Goal: Information Seeking & Learning: Learn about a topic

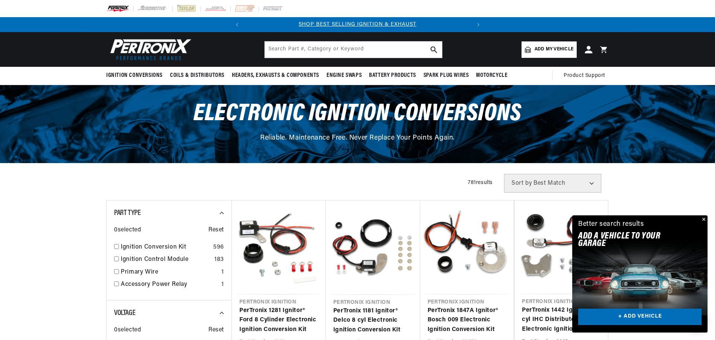
click at [703, 217] on button "Close" at bounding box center [703, 219] width 9 height 9
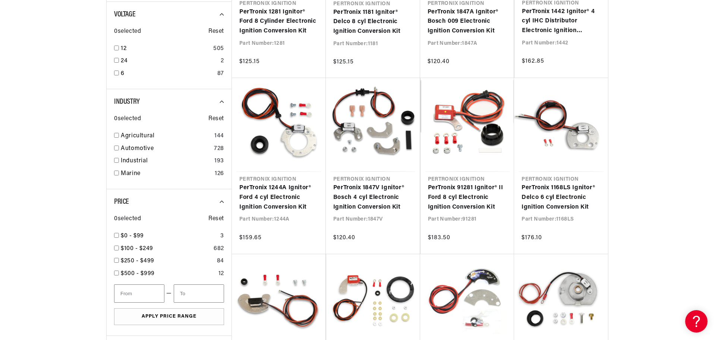
scroll to position [0, 226]
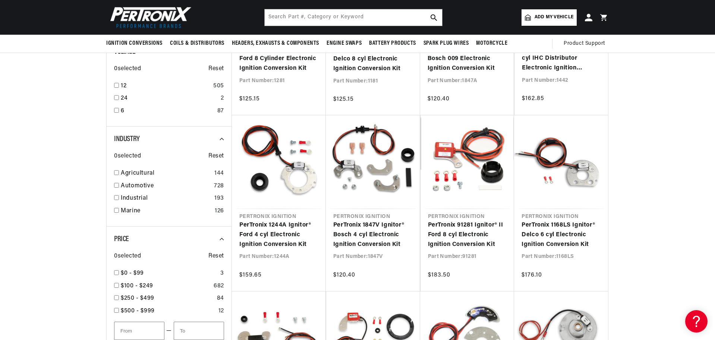
scroll to position [224, 0]
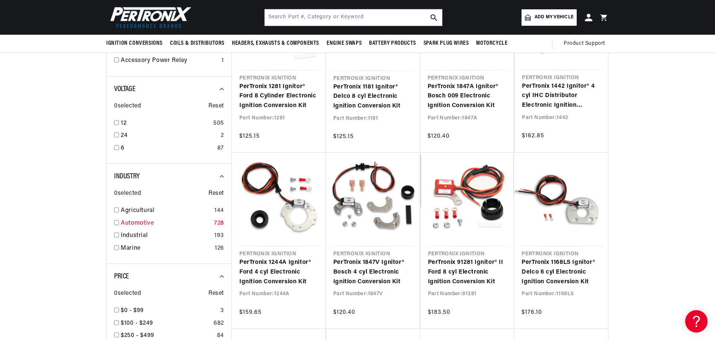
click at [117, 222] on input "checkbox" at bounding box center [116, 222] width 5 height 5
checkbox input "true"
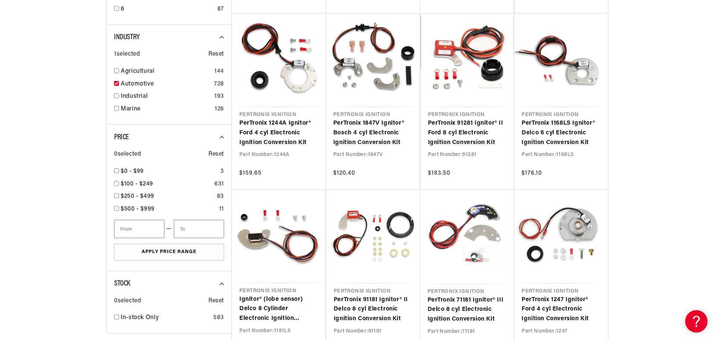
scroll to position [373, 0]
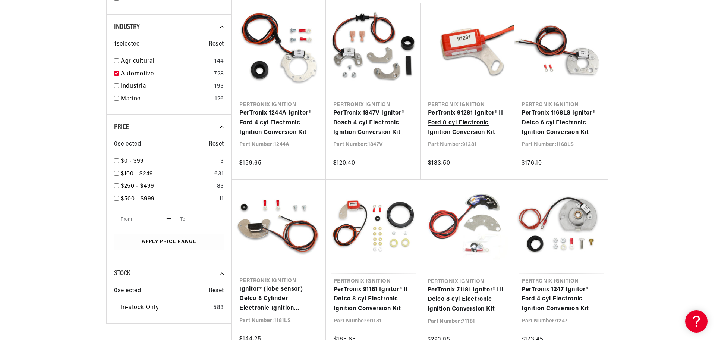
click at [465, 122] on link "PerTronix 91281 Ignitor® II Ford 8 cyl Electronic Ignition Conversion Kit" at bounding box center [467, 122] width 79 height 29
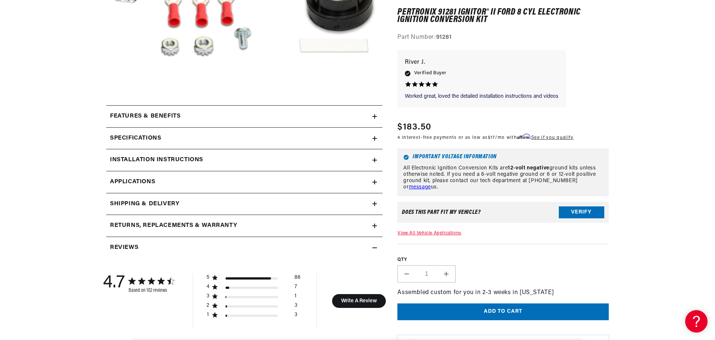
click at [374, 181] on icon at bounding box center [374, 182] width 4 height 4
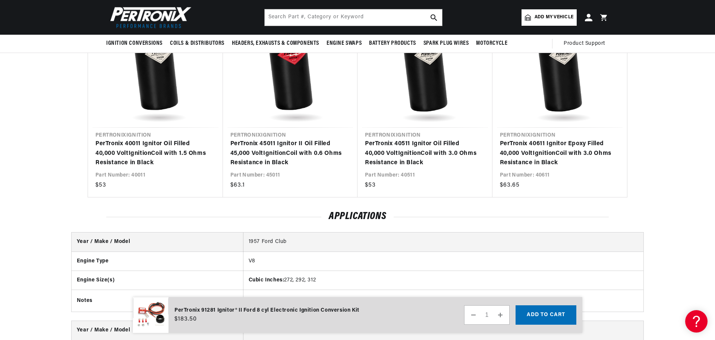
scroll to position [0, 21]
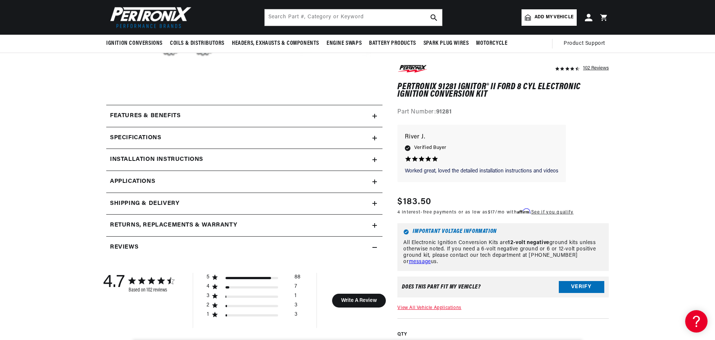
scroll to position [261, 0]
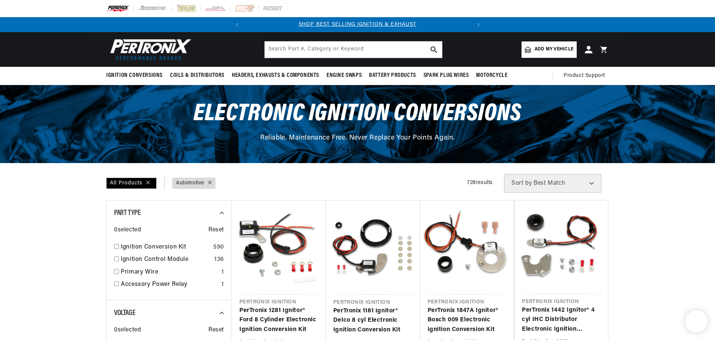
select select "Accel"
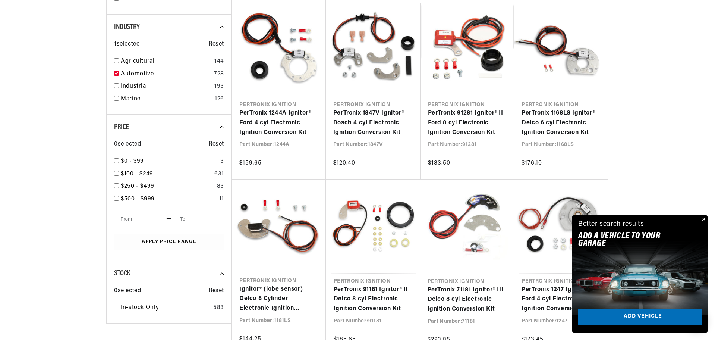
scroll to position [0, 226]
click at [704, 218] on div "Close dialog FIND THE RIGHT PARTS Take our quick quiz using the button below, a…" at bounding box center [358, 170] width 716 height 340
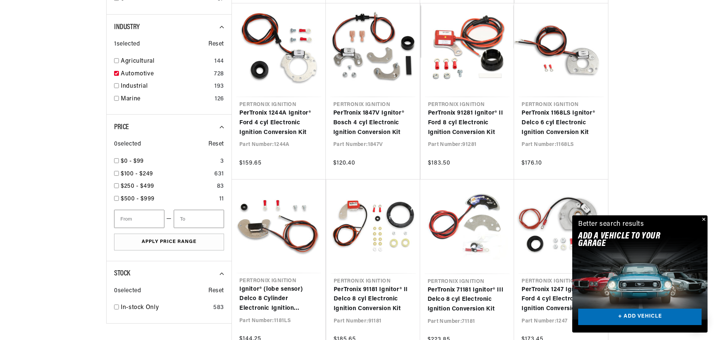
click at [704, 217] on button "Close" at bounding box center [703, 219] width 9 height 9
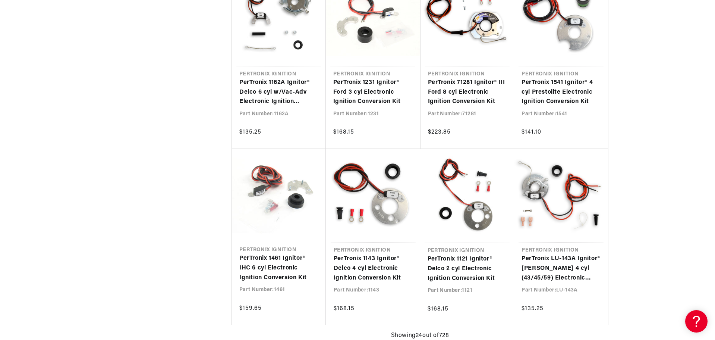
scroll to position [0, 0]
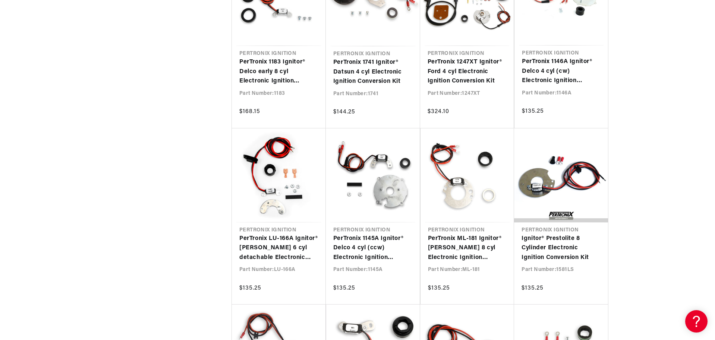
scroll to position [1342, 0]
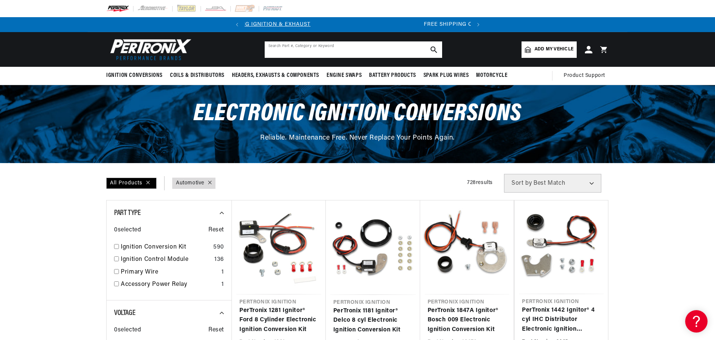
scroll to position [0, 21]
click at [372, 49] on input "text" at bounding box center [353, 49] width 177 height 16
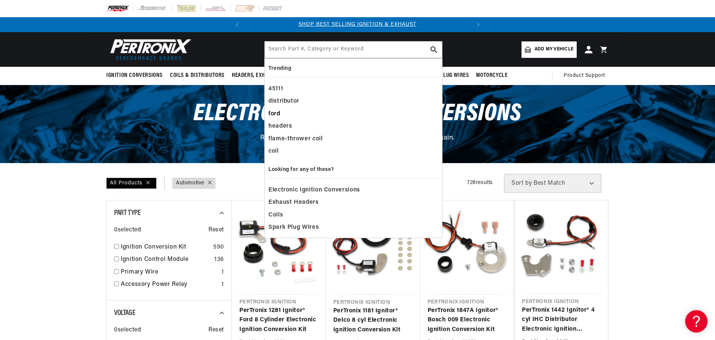
click at [275, 113] on div "ford" at bounding box center [353, 114] width 170 height 13
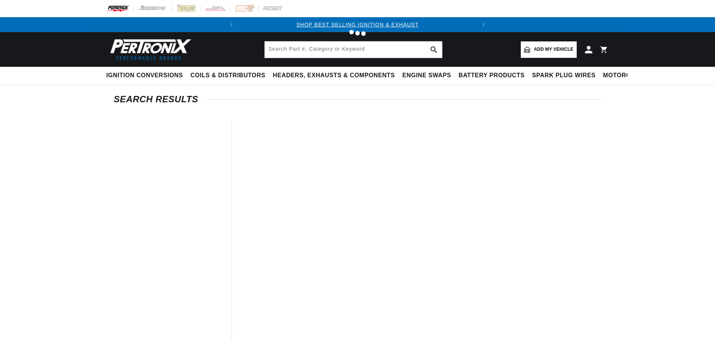
type input "ford"
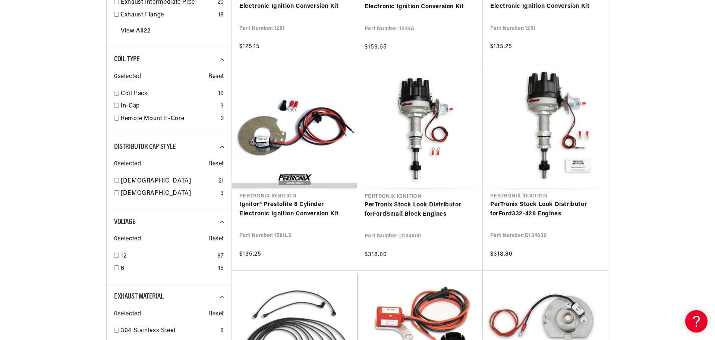
scroll to position [298, 0]
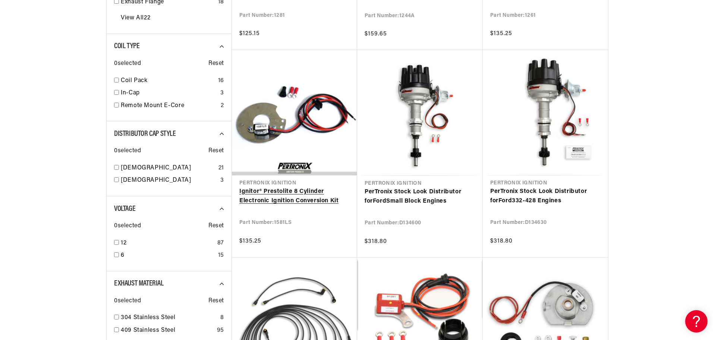
click at [284, 201] on link "Ignitor® Prestolite 8 Cylinder Electronic Ignition Conversion Kit" at bounding box center [294, 196] width 110 height 19
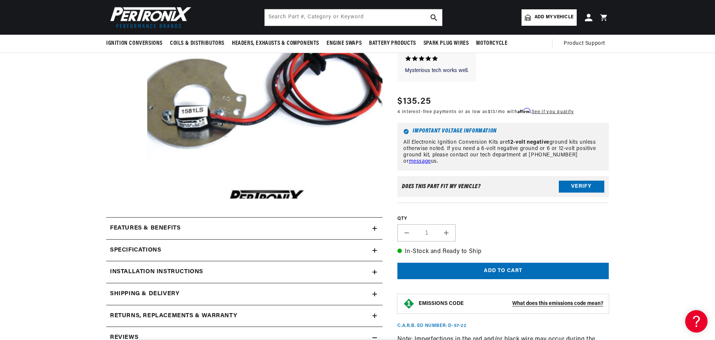
scroll to position [0, 226]
click at [581, 187] on button "Verify" at bounding box center [581, 186] width 45 height 12
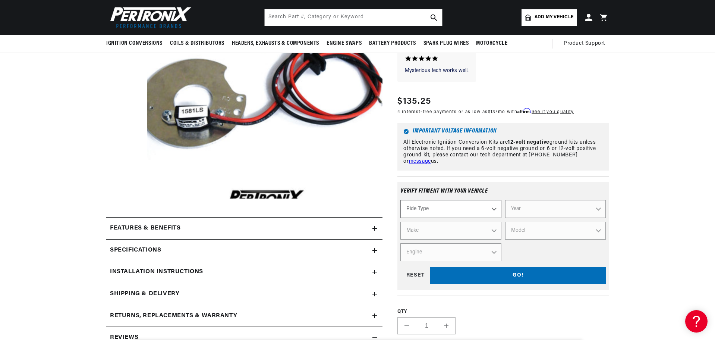
click at [496, 208] on select "Ride Type Automotive Agricultural Industrial Marine Motorcycle" at bounding box center [450, 209] width 101 height 18
select select "Automotive"
click at [400, 200] on select "Ride Type Automotive Agricultural Industrial Marine Motorcycle" at bounding box center [450, 209] width 101 height 18
select select "Automotive"
click at [536, 207] on select "Year [DATE] 2025 2024 2023 2022 2021 2020 2019 2018 2017 2016 2015 2014 2013 20…" at bounding box center [555, 209] width 101 height 18
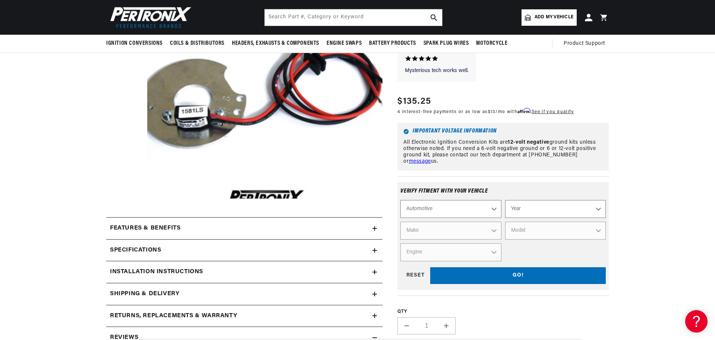
scroll to position [0, 0]
select select "1970"
click at [505, 200] on select "Year [DATE] 2025 2024 2023 2022 2021 2020 2019 2018 2017 2016 2015 2014 2013 20…" at bounding box center [555, 209] width 101 height 18
select select "1970"
click at [477, 234] on select "Make Alfa Romeo American Motors Aston [PERSON_NAME] Audi [GEOGRAPHIC_DATA] [PER…" at bounding box center [450, 230] width 101 height 18
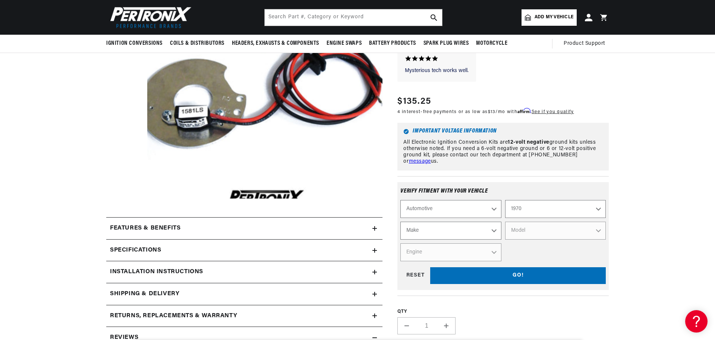
select select "Ford"
click at [400, 221] on select "Make Alfa Romeo American Motors Aston [PERSON_NAME] Audi [GEOGRAPHIC_DATA] [PER…" at bounding box center [450, 230] width 101 height 18
select select "Ford"
click at [532, 230] on select "Model Bronco Country Sedan Country Squire Custom Custom 500 E-100 Econoline E-2…" at bounding box center [555, 230] width 101 height 18
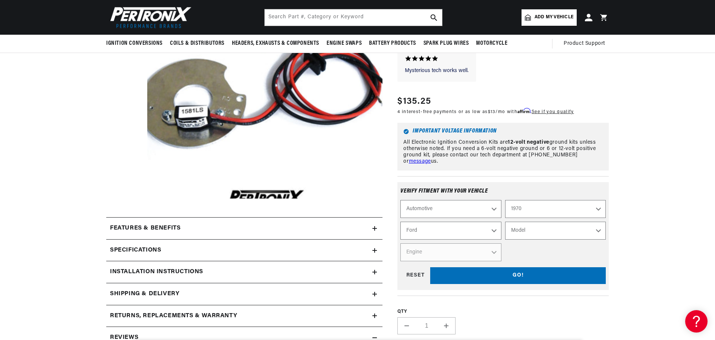
select select "Fairlane"
click at [505, 221] on select "Model Bronco Country Sedan Country Squire Custom Custom 500 E-100 Econoline E-2…" at bounding box center [555, 230] width 101 height 18
select select "Fairlane"
click at [485, 252] on select "Engine 3.6L 3.7L 4.3L 4.8L 5.4L 170cid / 2.8L 200cid / 3.3L 250cid / 4.1L 289ci…" at bounding box center [450, 252] width 101 height 18
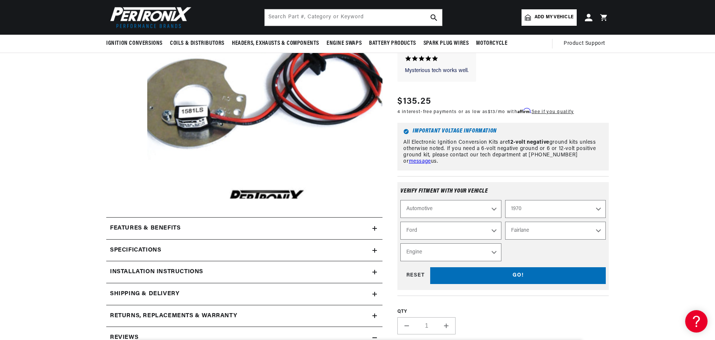
select select "302cid-5.0L"
click at [400, 243] on select "Engine 3.6L 3.7L 4.3L 4.8L 5.4L 170cid / 2.8L 200cid / 3.3L 250cid / 4.1L 289ci…" at bounding box center [450, 252] width 101 height 18
select select "Engine"
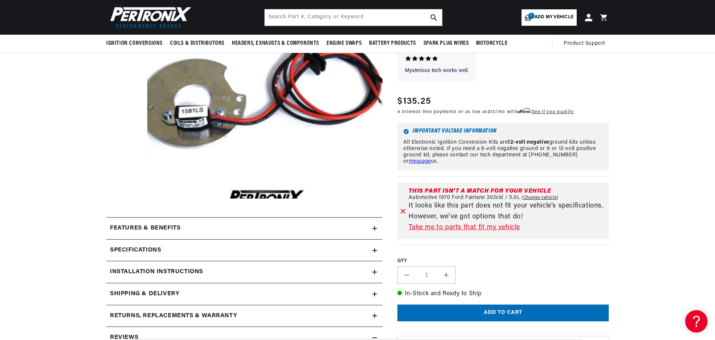
scroll to position [0, 226]
click at [451, 227] on link "Take me to parts that fit my vehicle" at bounding box center [507, 227] width 197 height 11
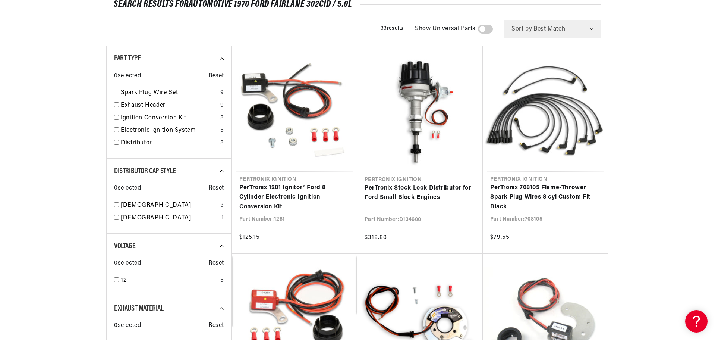
scroll to position [112, 0]
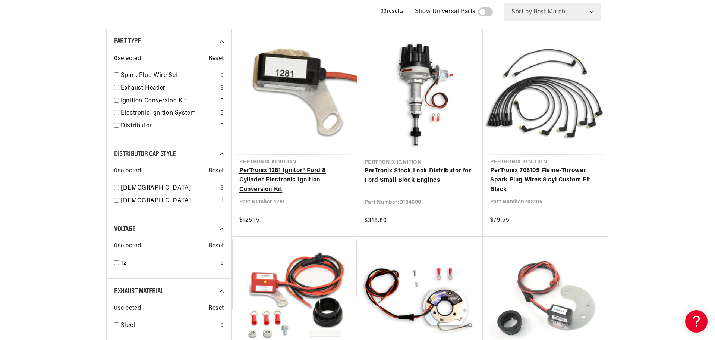
click at [276, 180] on link "PerTronix 1281 Ignitor® Ford 8 Cylinder Electronic Ignition Conversion Kit" at bounding box center [294, 180] width 110 height 29
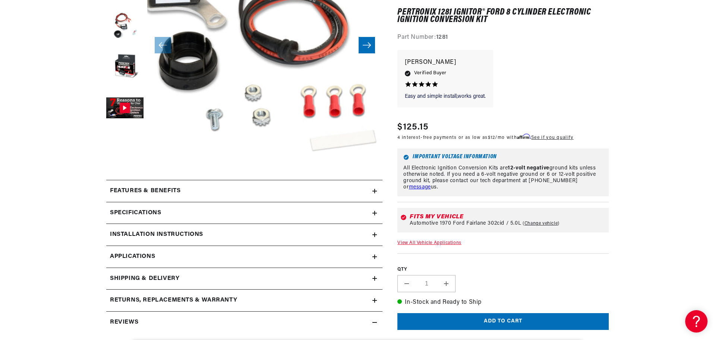
scroll to position [224, 0]
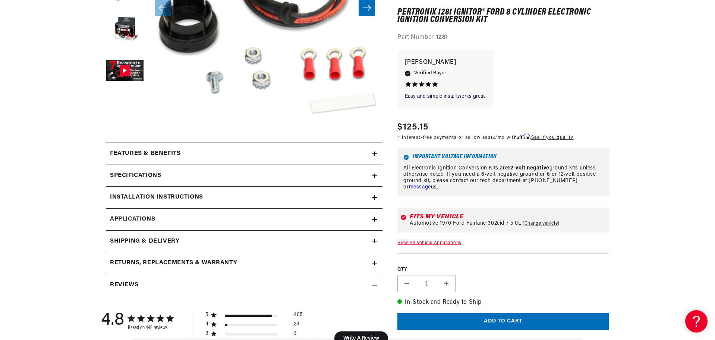
click at [376, 217] on icon at bounding box center [374, 219] width 4 height 4
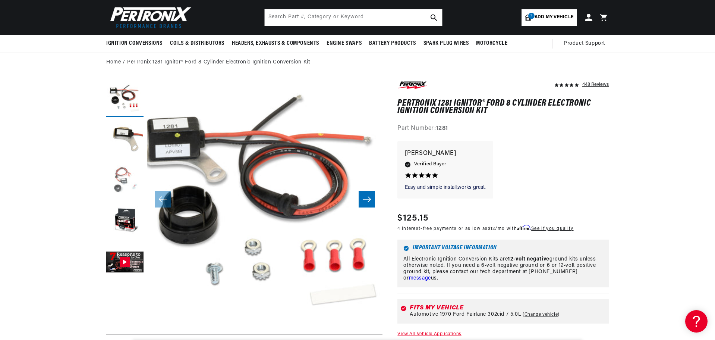
click at [124, 175] on button "Load image 3 in gallery view" at bounding box center [124, 180] width 37 height 37
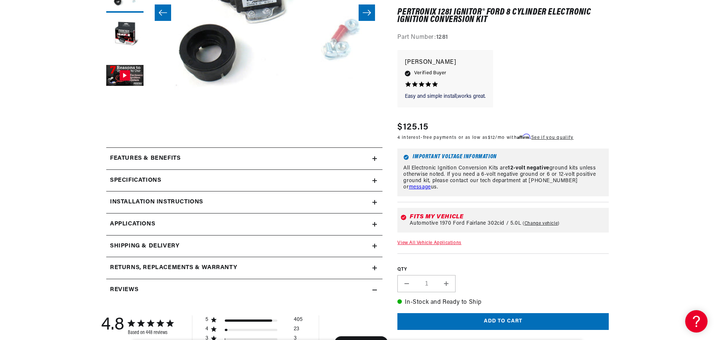
click at [194, 199] on h2 "Installation instructions" at bounding box center [156, 202] width 93 height 10
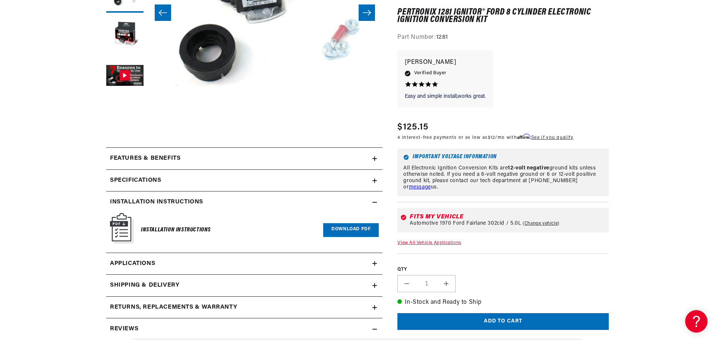
click at [145, 179] on h2 "Specifications" at bounding box center [135, 181] width 51 height 10
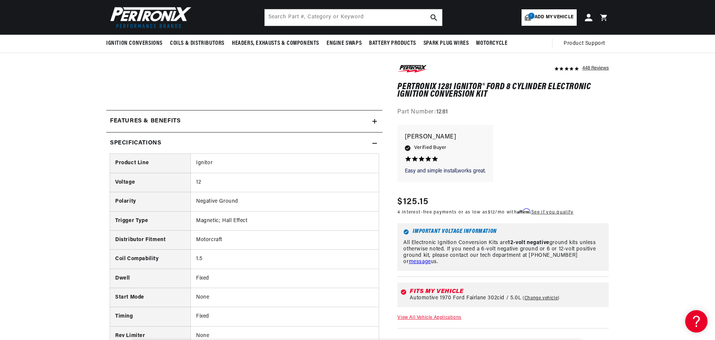
click at [376, 142] on icon at bounding box center [374, 143] width 4 height 4
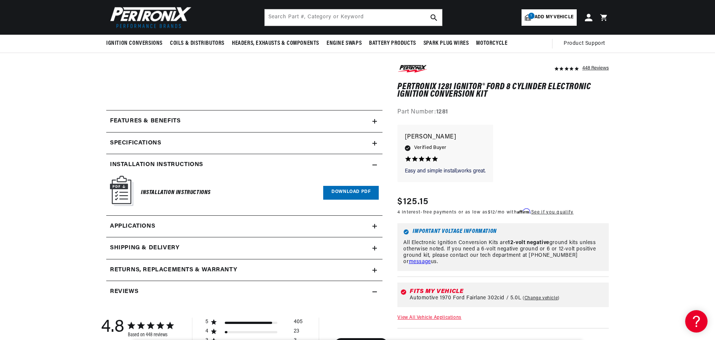
click at [372, 164] on icon at bounding box center [374, 165] width 4 height 4
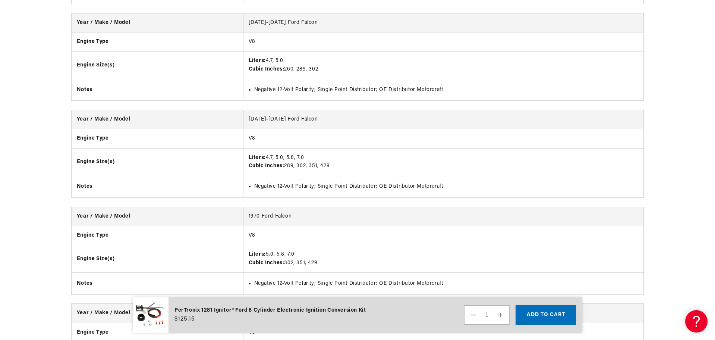
scroll to position [0, 2]
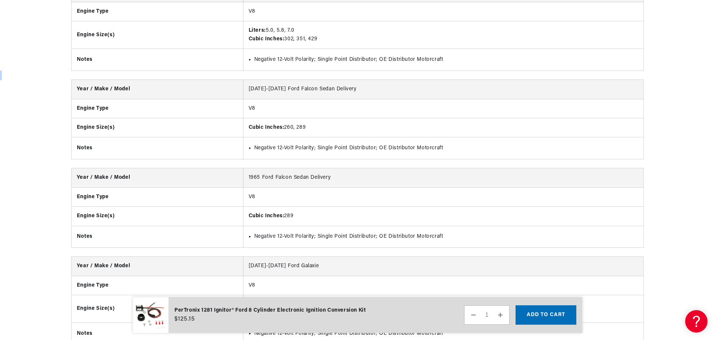
drag, startPoint x: 714, startPoint y: 71, endPoint x: 714, endPoint y: 79, distance: 8.2
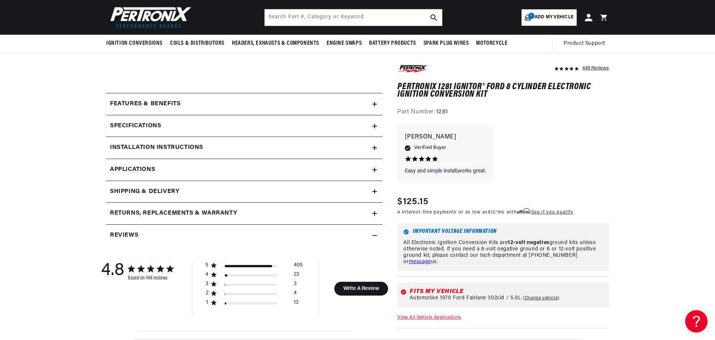
click at [167, 99] on h2 "Features & Benefits" at bounding box center [145, 104] width 70 height 10
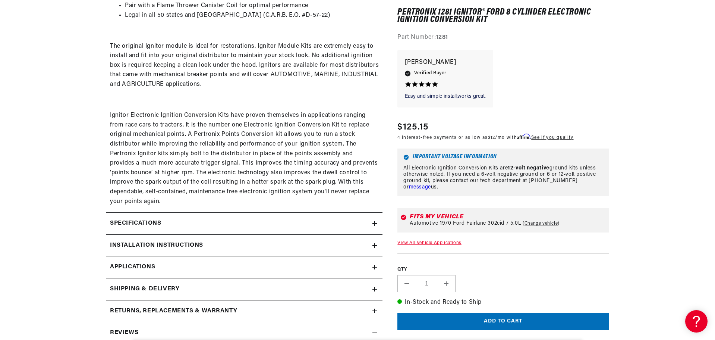
click at [376, 247] on icon at bounding box center [374, 245] width 4 height 4
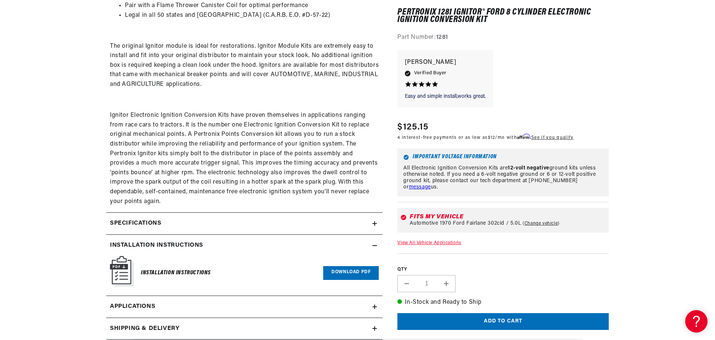
click at [355, 269] on link "Download PDF" at bounding box center [351, 273] width 56 height 14
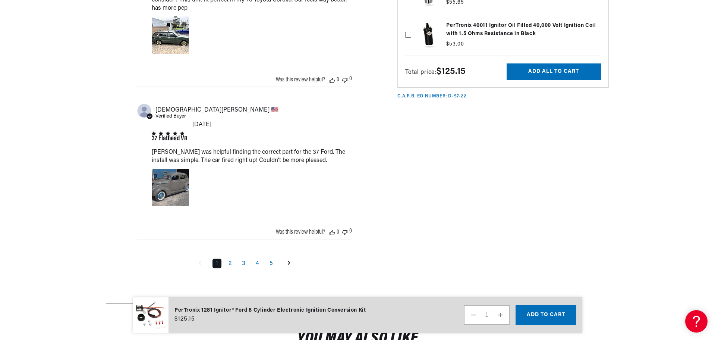
scroll to position [1466, 0]
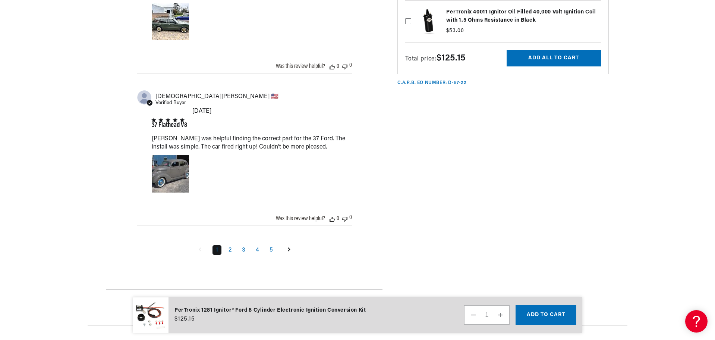
click at [230, 245] on link "2" at bounding box center [230, 250] width 10 height 10
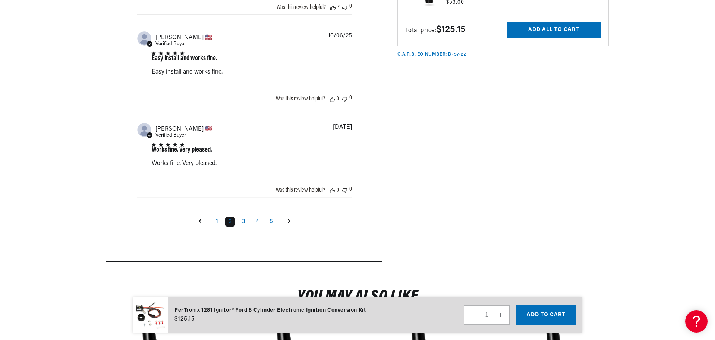
scroll to position [0, 0]
click at [243, 222] on link "3" at bounding box center [244, 222] width 10 height 10
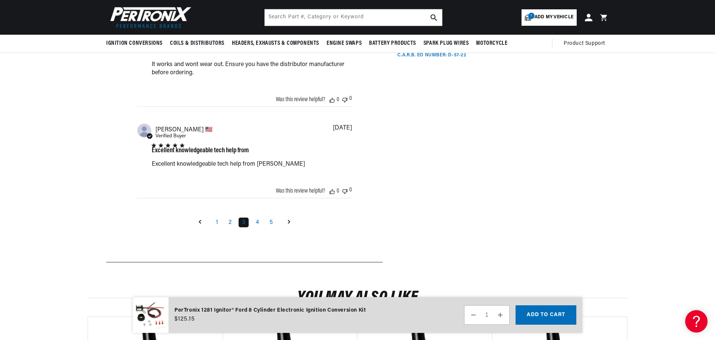
scroll to position [1076, 0]
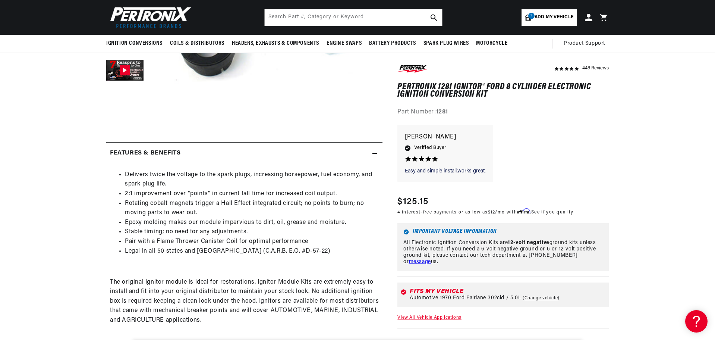
scroll to position [0, 143]
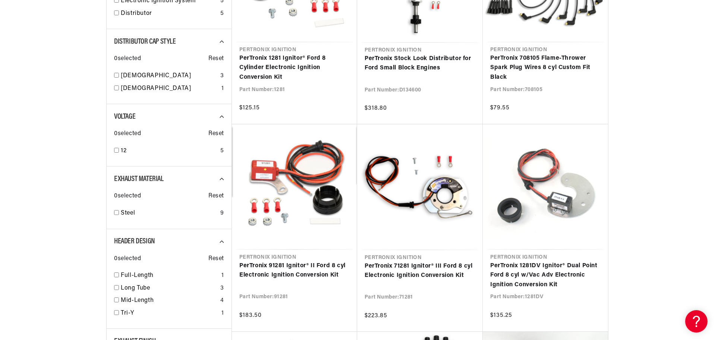
scroll to position [261, 0]
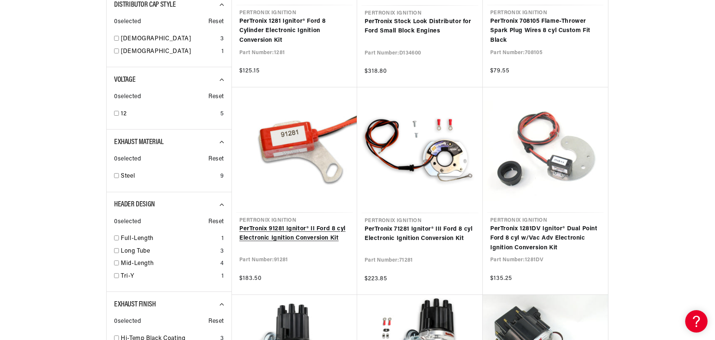
click at [292, 228] on link "PerTronix 91281 Ignitor® II Ford 8 cyl Electronic Ignition Conversion Kit" at bounding box center [294, 233] width 110 height 19
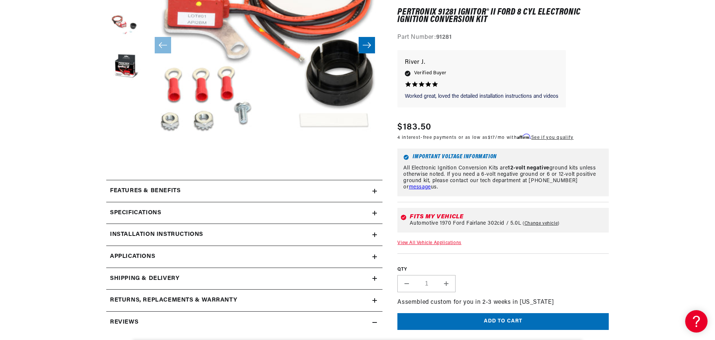
scroll to position [224, 0]
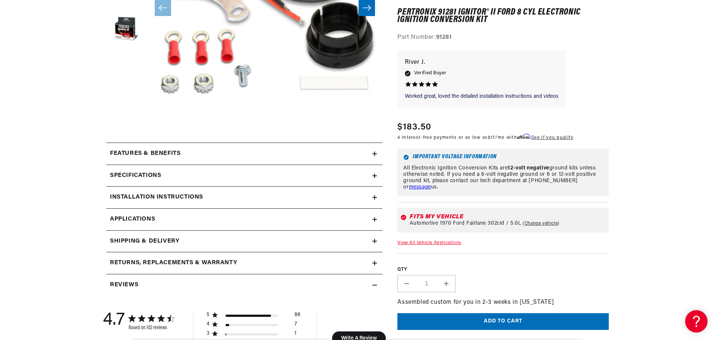
click at [377, 155] on icon at bounding box center [374, 153] width 4 height 4
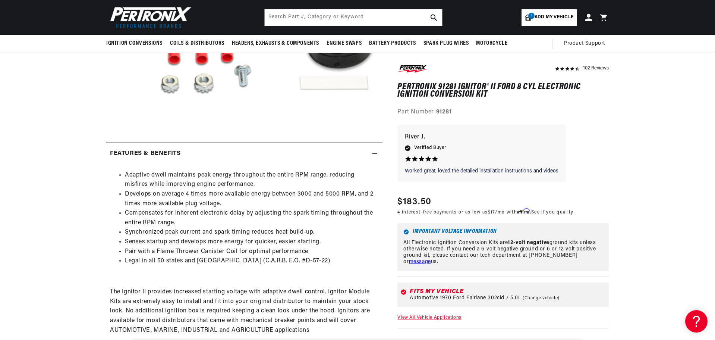
click at [375, 152] on icon at bounding box center [374, 153] width 4 height 4
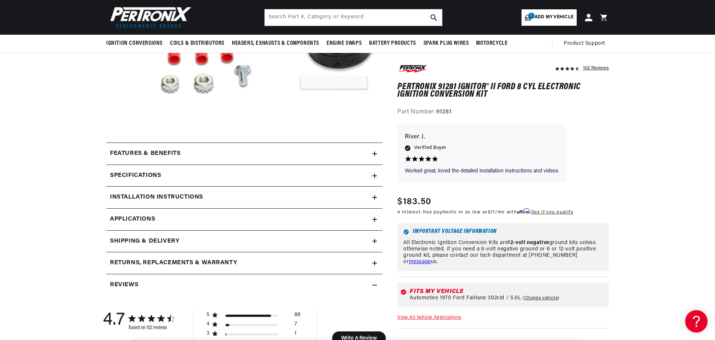
click at [374, 175] on icon at bounding box center [374, 175] width 4 height 4
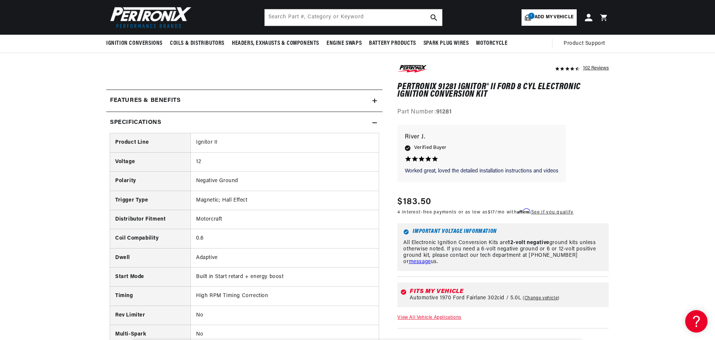
scroll to position [261, 0]
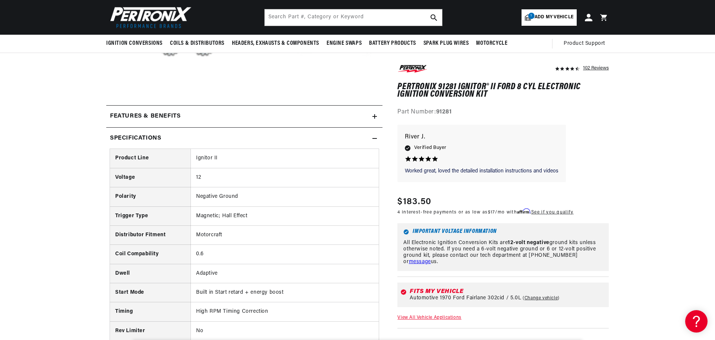
click at [374, 137] on icon at bounding box center [374, 138] width 4 height 4
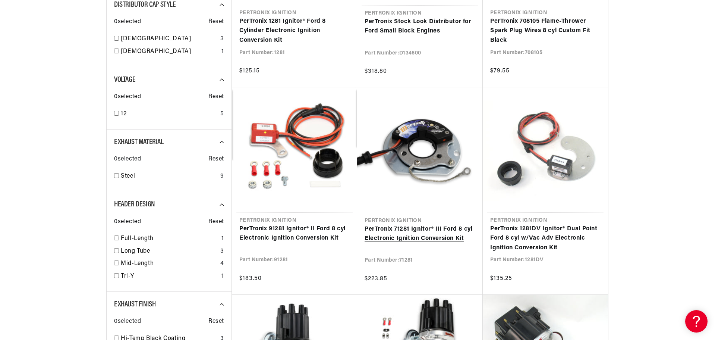
click at [423, 229] on link "PerTronix 71281 Ignitor® III Ford 8 cyl Electronic Ignition Conversion Kit" at bounding box center [420, 233] width 111 height 19
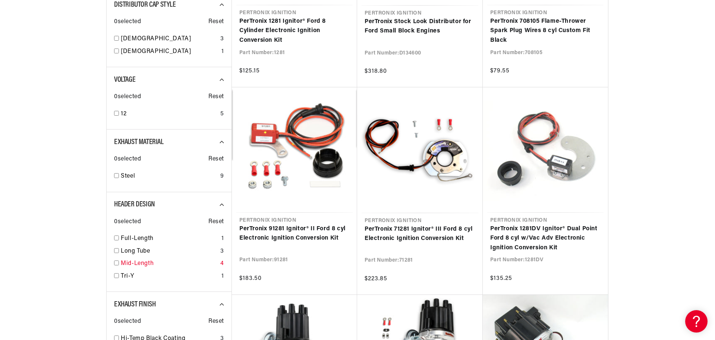
scroll to position [0, 226]
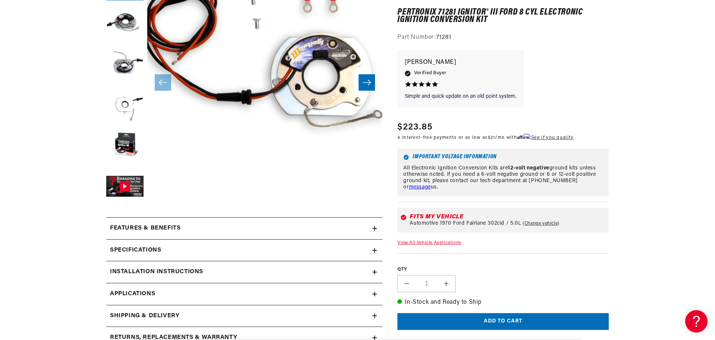
click at [373, 227] on icon at bounding box center [374, 228] width 4 height 4
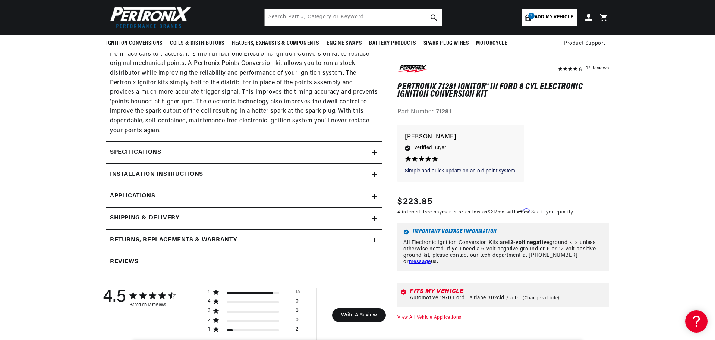
scroll to position [522, 0]
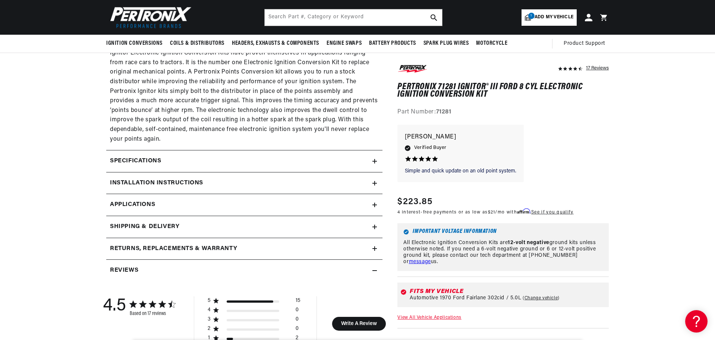
click at [374, 270] on icon at bounding box center [374, 270] width 4 height 0
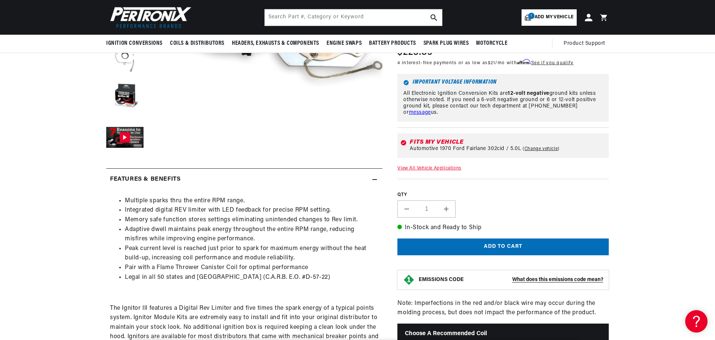
scroll to position [149, 0]
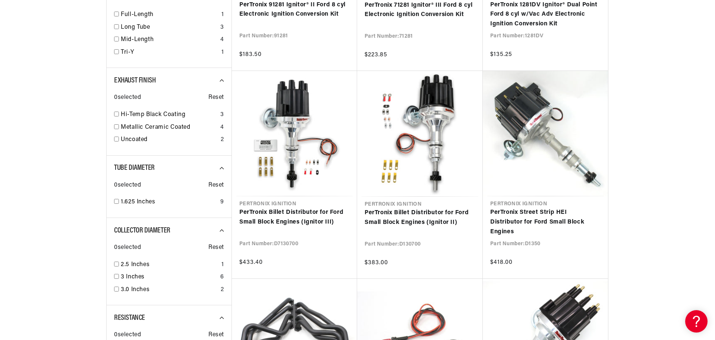
scroll to position [0, 226]
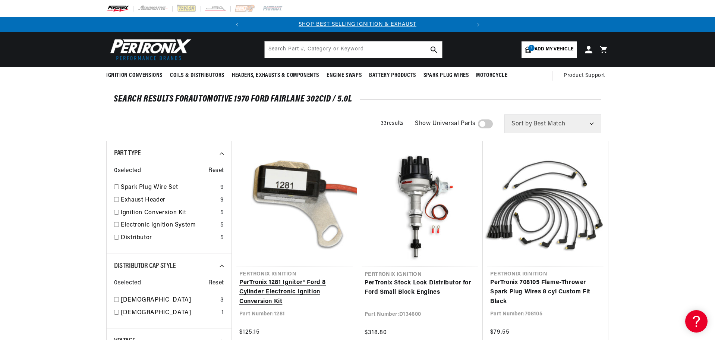
click at [273, 292] on link "PerTronix 1281 Ignitor® Ford 8 Cylinder Electronic Ignition Conversion Kit" at bounding box center [294, 292] width 110 height 29
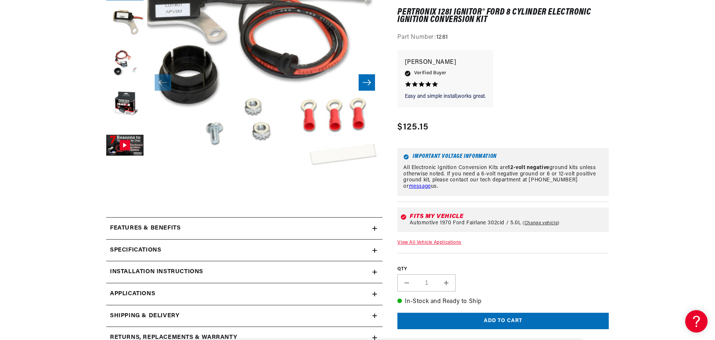
scroll to position [186, 0]
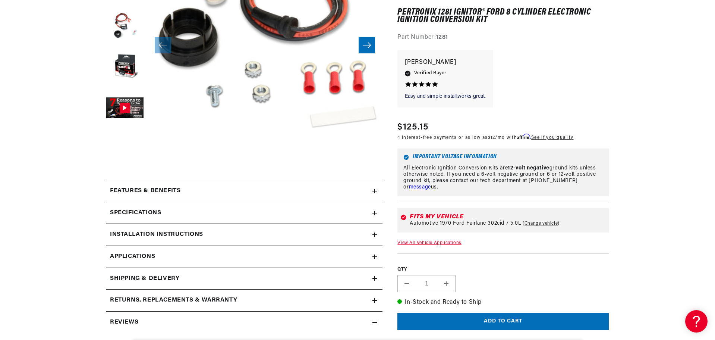
click at [373, 190] on icon at bounding box center [374, 191] width 4 height 4
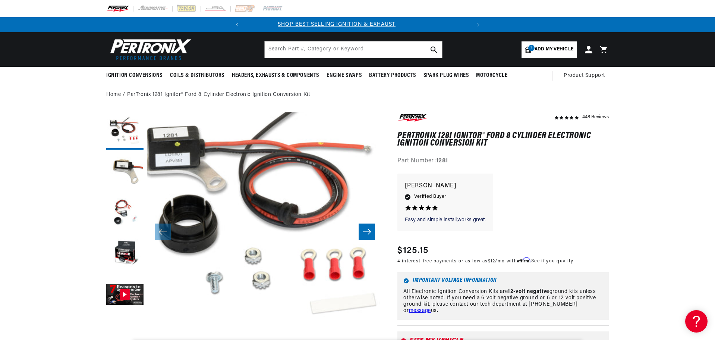
scroll to position [0, 0]
